Goal: Check status: Check status

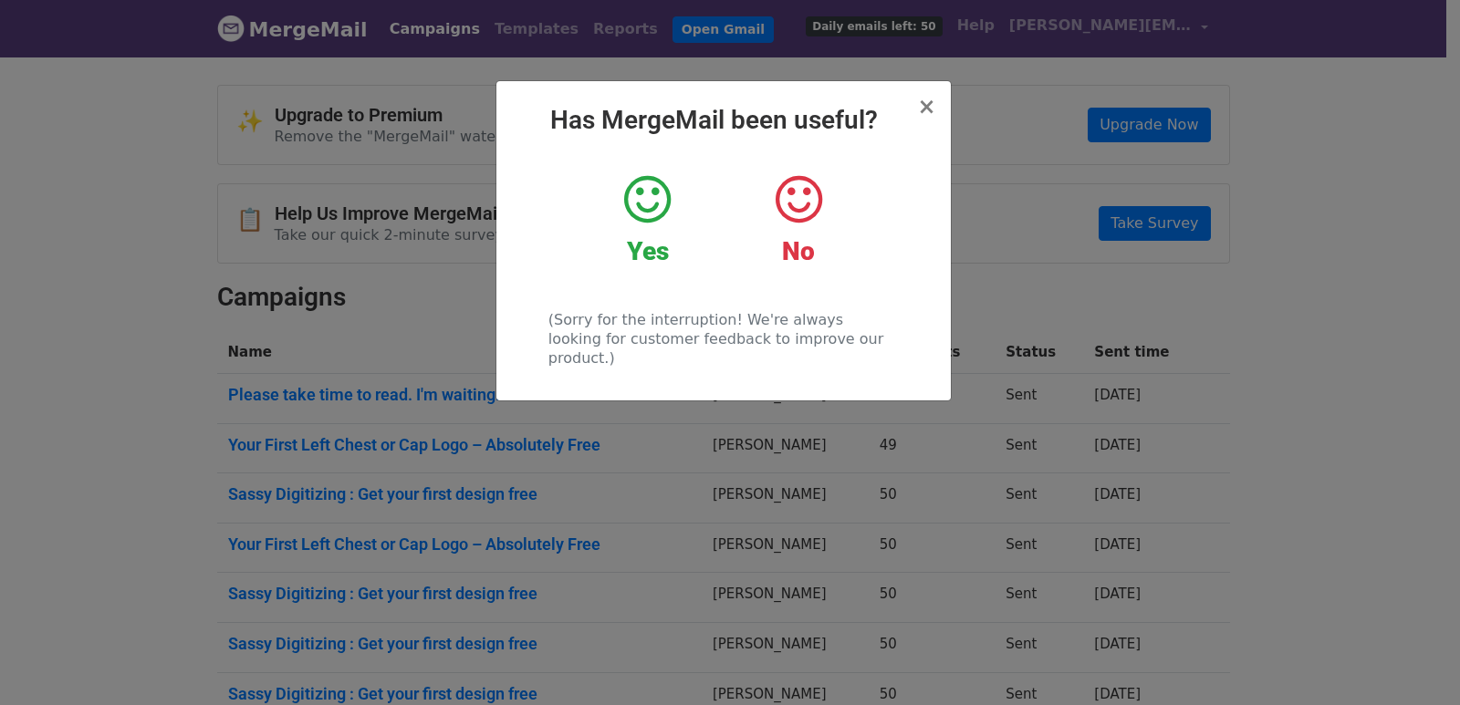
click at [378, 185] on div "× Has MergeMail been useful? Yes No (Sorry for the interruption! We're always l…" at bounding box center [730, 380] width 1460 height 651
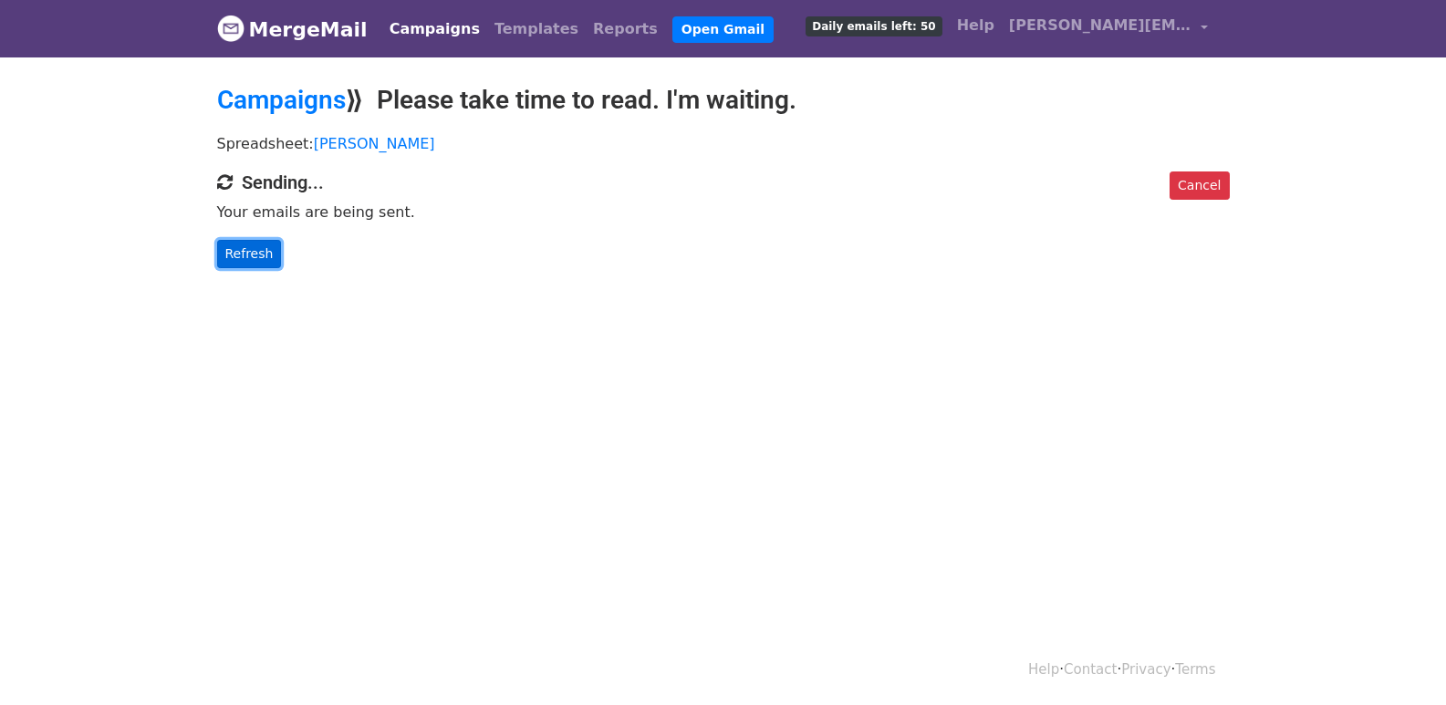
click at [247, 257] on link "Refresh" at bounding box center [249, 254] width 65 height 28
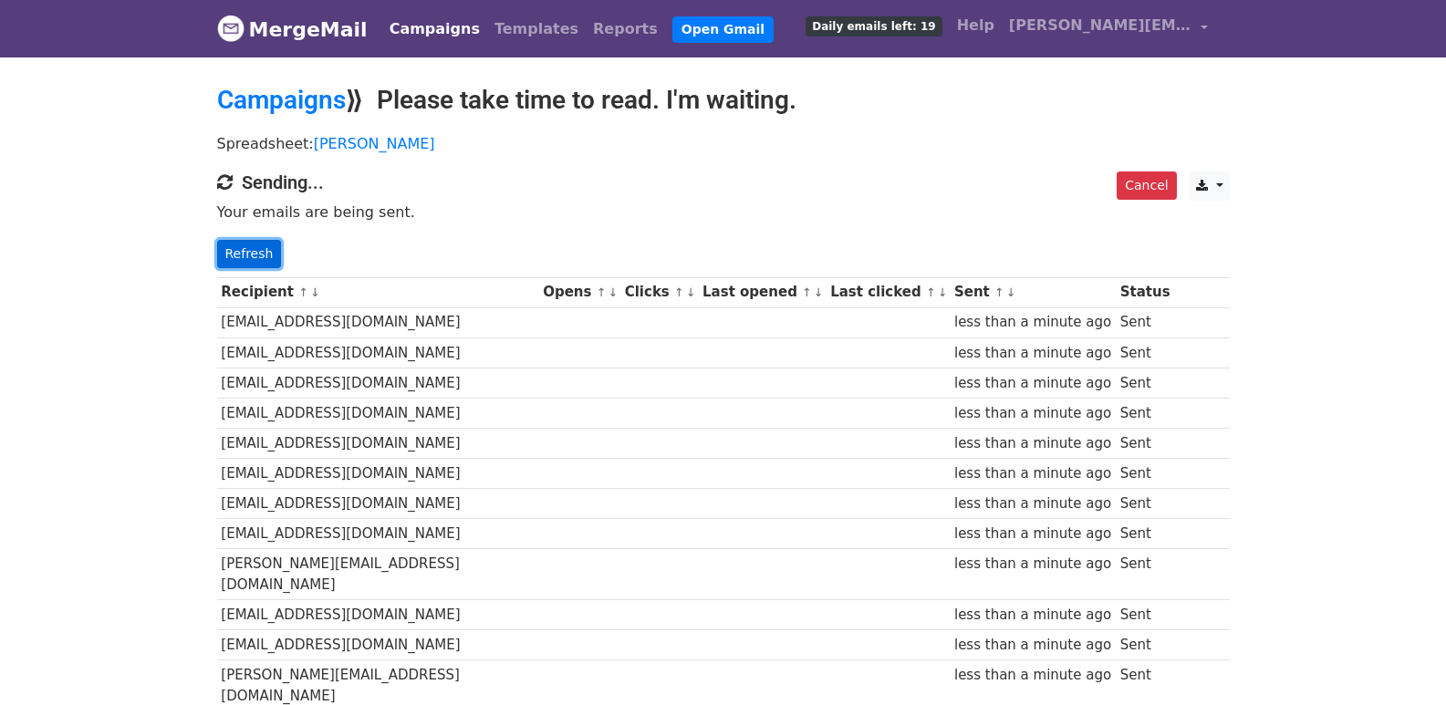
click at [246, 254] on link "Refresh" at bounding box center [249, 254] width 65 height 28
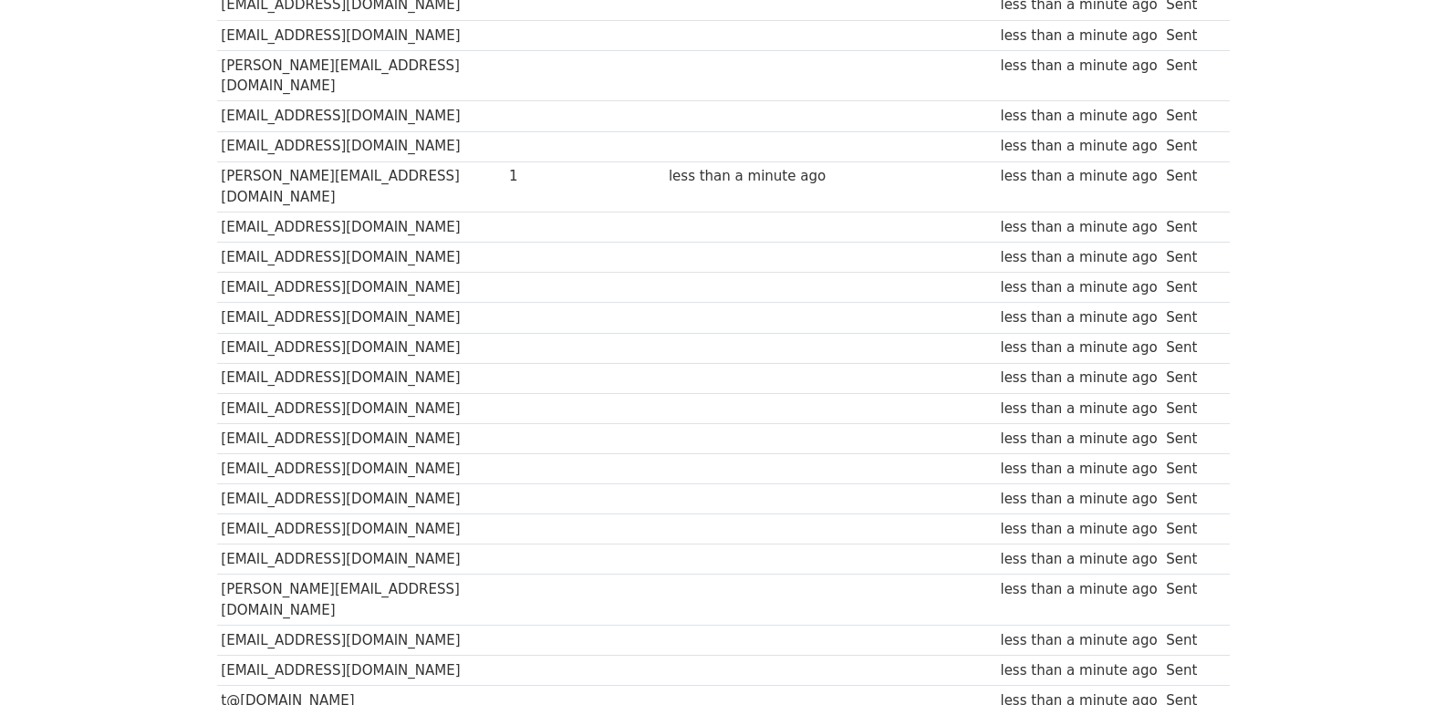
scroll to position [1240, 0]
